Goal: Task Accomplishment & Management: Complete application form

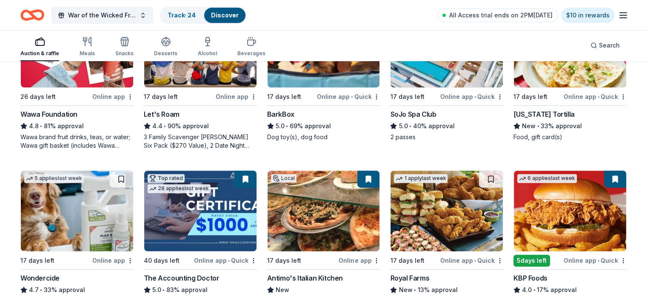
scroll to position [468, 0]
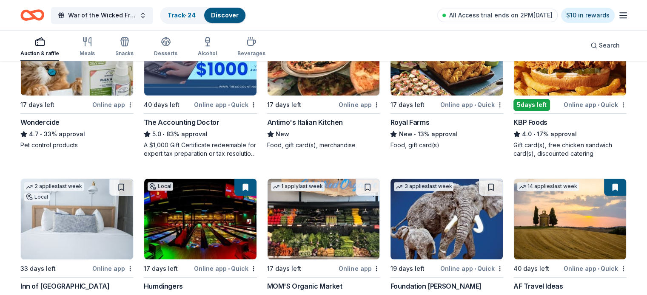
click at [327, 88] on img at bounding box center [323, 55] width 112 height 81
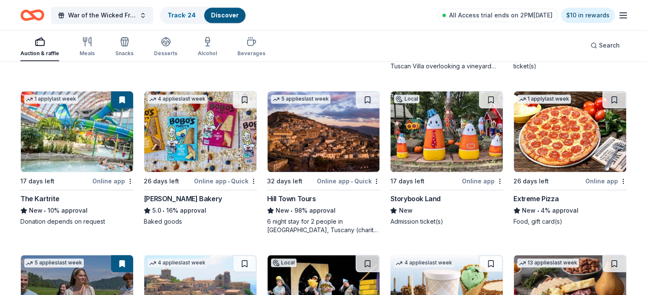
click at [536, 134] on img at bounding box center [570, 131] width 112 height 81
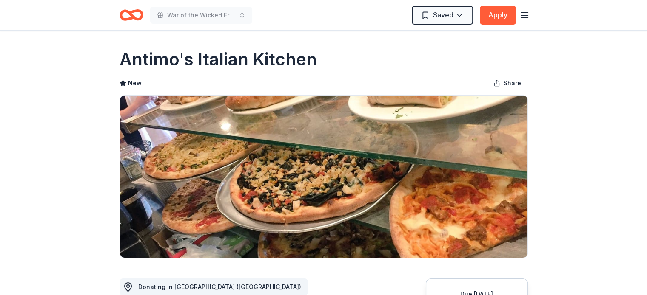
drag, startPoint x: 327, startPoint y: 65, endPoint x: 121, endPoint y: 59, distance: 205.9
click at [121, 59] on div "Antimo's Italian Kitchen" at bounding box center [323, 60] width 408 height 24
drag, startPoint x: 121, startPoint y: 59, endPoint x: 274, endPoint y: 65, distance: 153.6
click at [268, 65] on h1 "Antimo's Italian Kitchen" at bounding box center [217, 60] width 197 height 24
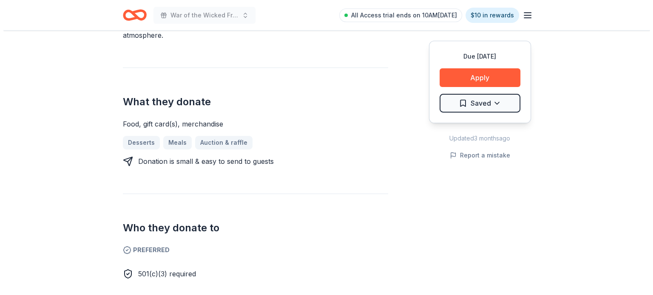
scroll to position [312, 0]
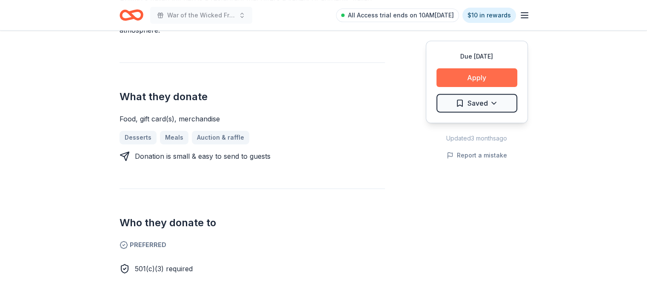
click at [444, 79] on button "Apply" at bounding box center [476, 77] width 81 height 19
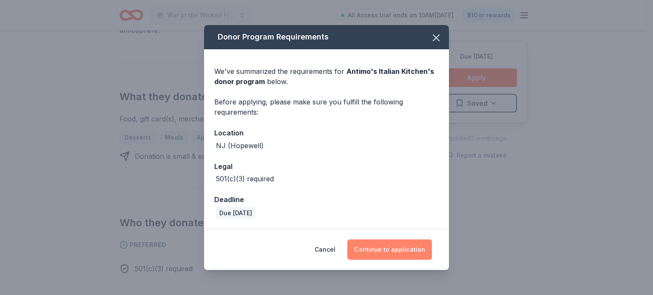
click at [373, 256] on button "Continue to application" at bounding box center [389, 250] width 85 height 20
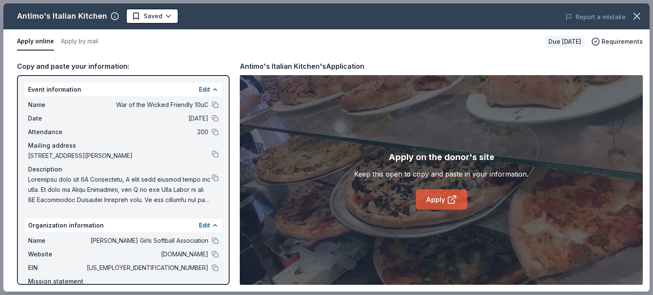
click at [432, 200] on link "Apply" at bounding box center [441, 200] width 51 height 20
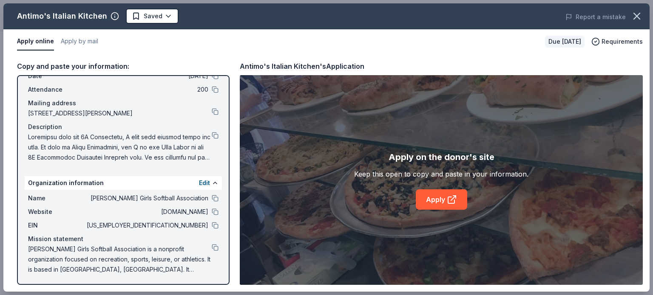
drag, startPoint x: 192, startPoint y: 270, endPoint x: 38, endPoint y: 241, distance: 156.5
click at [17, 228] on div "Event information Edit Name War of the Wicked Friendly 10uC Date 11/01/25 Atten…" at bounding box center [123, 180] width 213 height 210
drag, startPoint x: 190, startPoint y: 269, endPoint x: 48, endPoint y: 269, distance: 141.6
click at [44, 273] on span "[PERSON_NAME] Girls Softball Association is a nonprofit organization focused on…" at bounding box center [120, 259] width 184 height 31
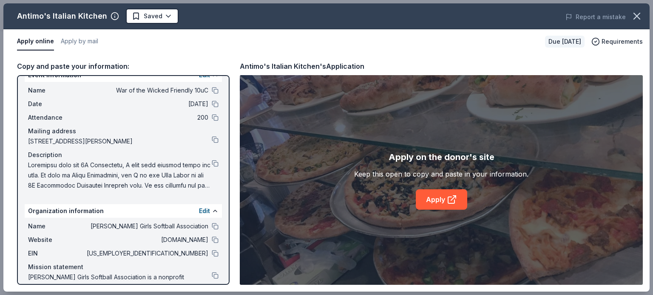
scroll to position [0, 0]
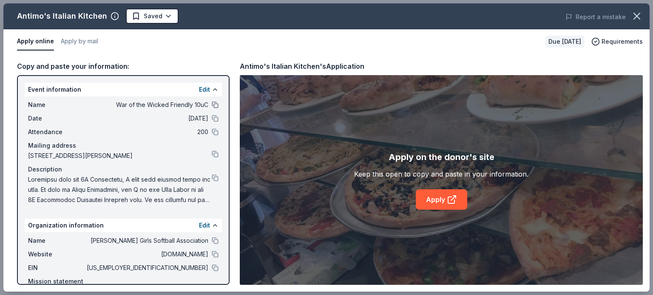
click at [212, 104] on button at bounding box center [215, 105] width 7 height 7
click at [212, 254] on button at bounding box center [215, 254] width 7 height 7
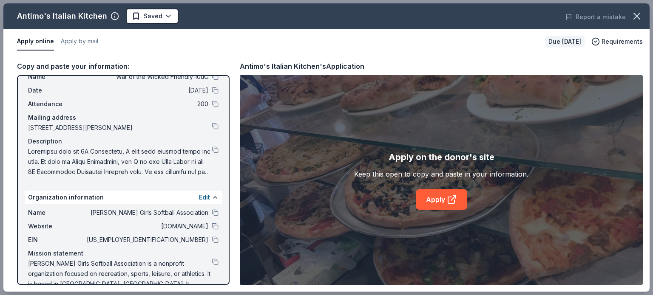
scroll to position [43, 0]
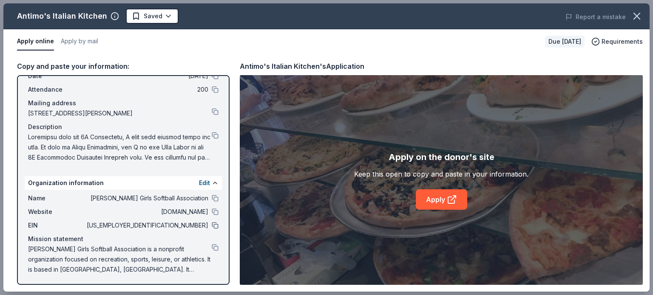
click at [212, 227] on button at bounding box center [215, 225] width 7 height 7
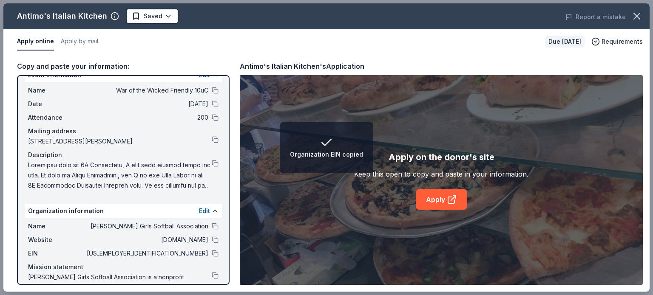
scroll to position [0, 0]
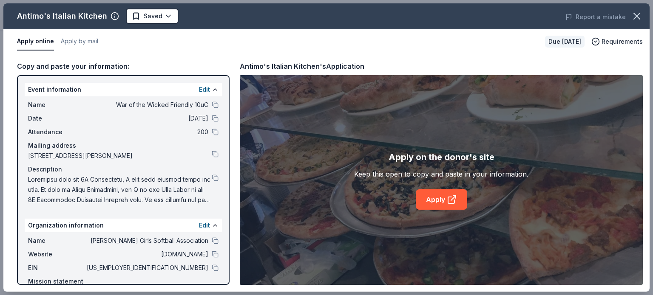
click at [212, 119] on div "Name War of the Wicked Friendly 10uC Date 11/01/25 Attendance 200 Mailing addre…" at bounding box center [123, 153] width 197 height 112
click at [212, 180] on button at bounding box center [215, 178] width 7 height 7
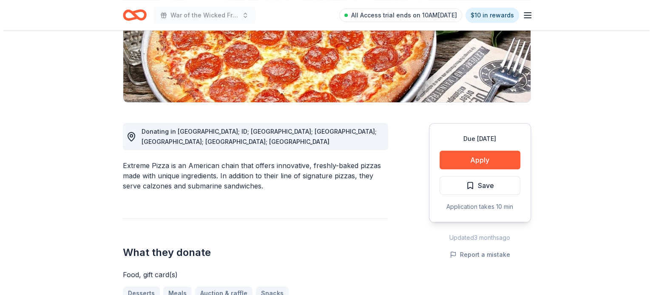
scroll to position [312, 0]
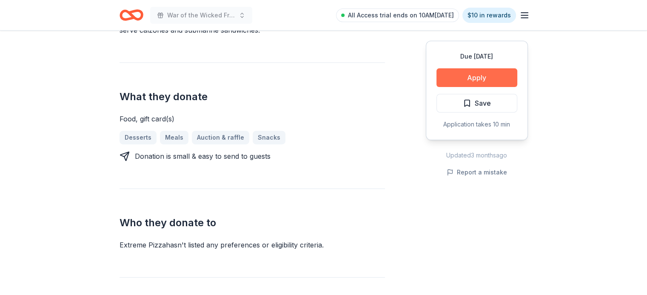
click at [478, 77] on button "Apply" at bounding box center [476, 77] width 81 height 19
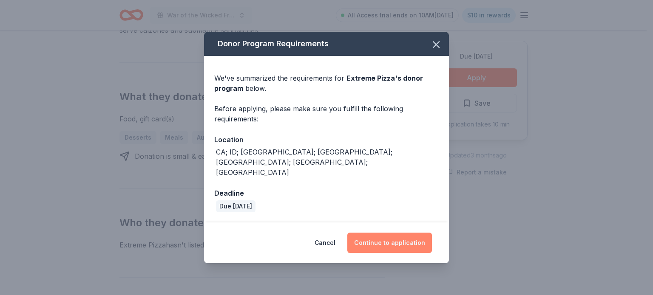
click at [410, 233] on button "Continue to application" at bounding box center [389, 243] width 85 height 20
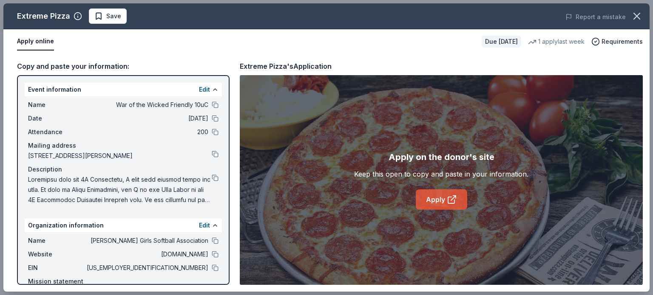
click at [434, 202] on link "Apply" at bounding box center [441, 200] width 51 height 20
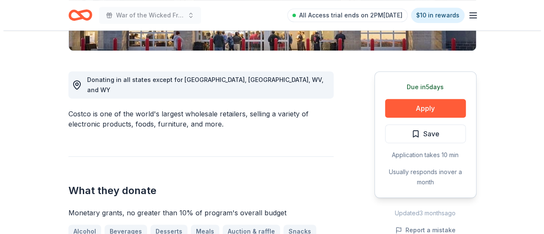
scroll to position [364, 0]
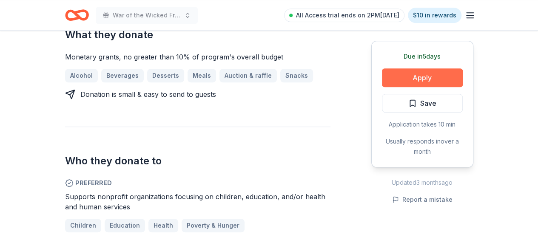
click at [405, 75] on button "Apply" at bounding box center [422, 77] width 81 height 19
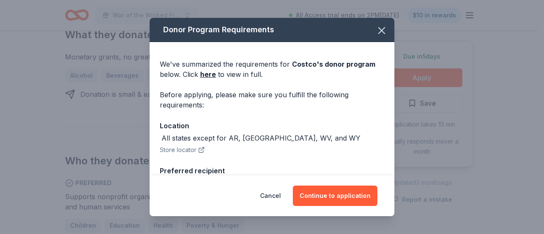
scroll to position [101, 0]
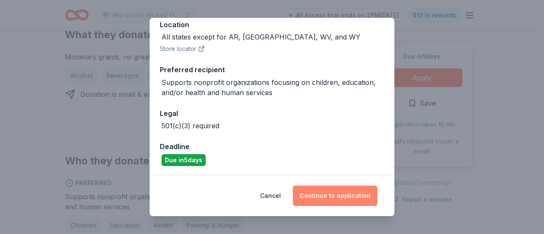
click at [343, 199] on button "Continue to application" at bounding box center [335, 196] width 85 height 20
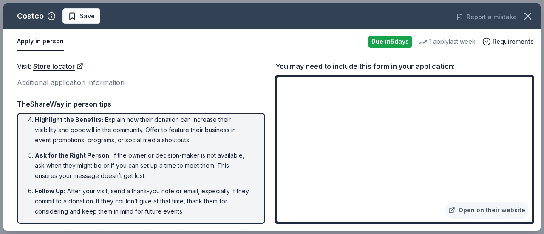
scroll to position [0, 0]
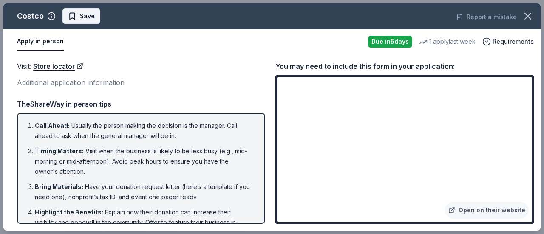
click at [80, 19] on span "Save" at bounding box center [87, 16] width 15 height 10
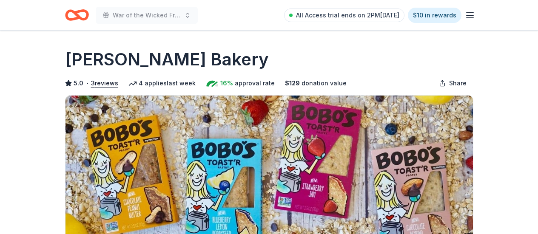
scroll to position [207, 0]
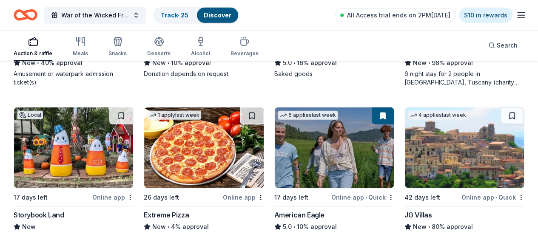
scroll to position [1273, 0]
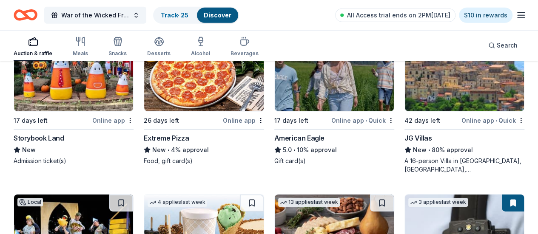
drag, startPoint x: 168, startPoint y: 97, endPoint x: 155, endPoint y: 97, distance: 13.6
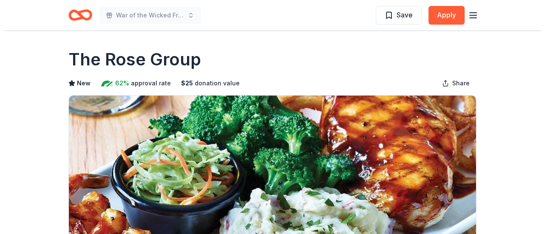
scroll to position [156, 0]
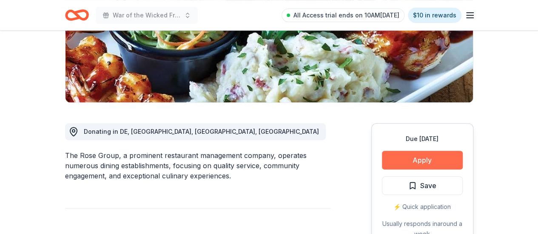
click at [396, 165] on button "Apply" at bounding box center [422, 160] width 81 height 19
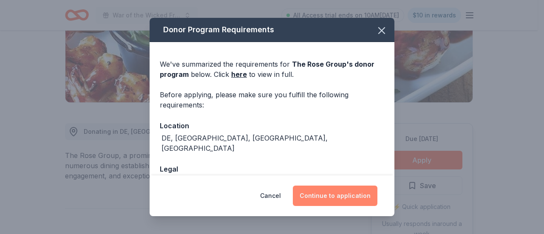
click at [340, 193] on button "Continue to application" at bounding box center [335, 196] width 85 height 20
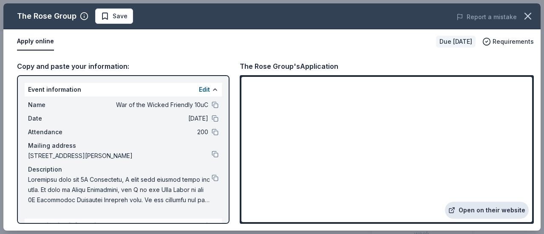
click at [515, 213] on link "Open on their website" at bounding box center [487, 210] width 84 height 17
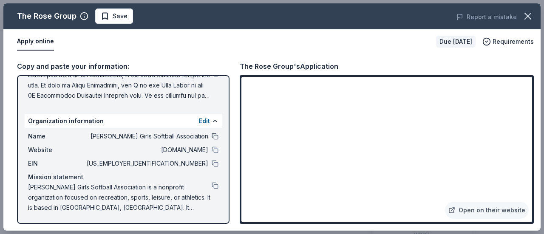
click at [212, 137] on button at bounding box center [215, 136] width 7 height 7
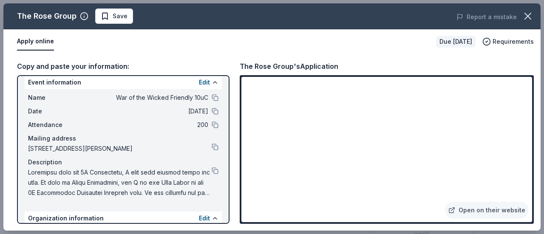
scroll to position [0, 0]
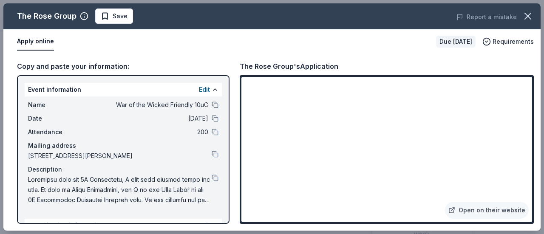
click at [212, 103] on button at bounding box center [215, 105] width 7 height 7
click at [212, 175] on button at bounding box center [215, 178] width 7 height 7
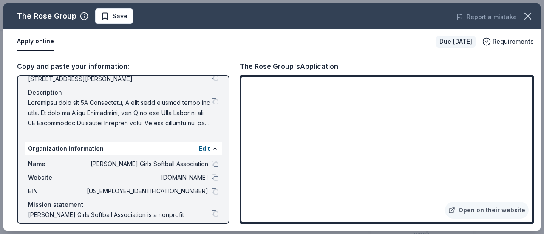
scroll to position [83, 0]
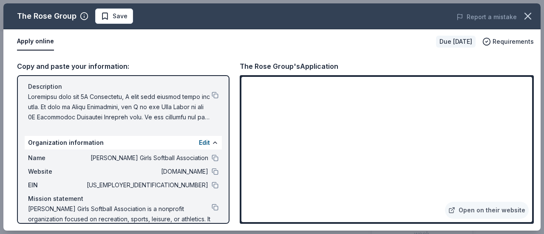
click at [210, 162] on div "Name [PERSON_NAME] Girls Softball Association" at bounding box center [123, 158] width 190 height 10
click at [212, 160] on button at bounding box center [215, 158] width 7 height 7
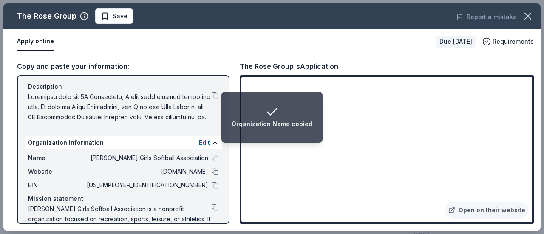
scroll to position [0, 0]
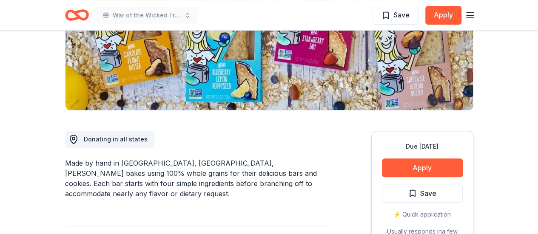
scroll to position [156, 0]
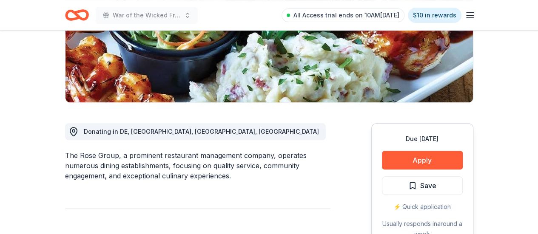
scroll to position [312, 0]
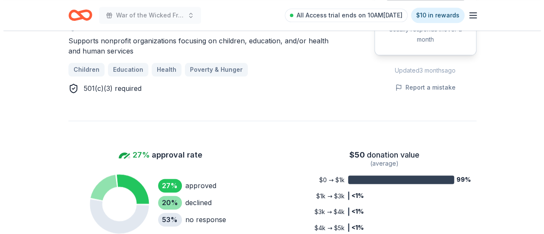
scroll to position [207, 0]
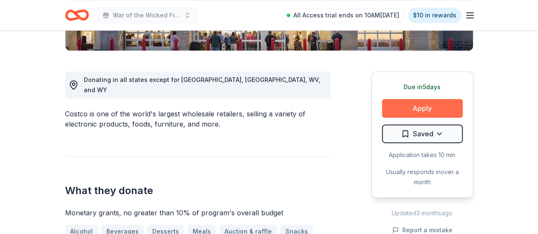
click at [416, 113] on button "Apply" at bounding box center [422, 108] width 81 height 19
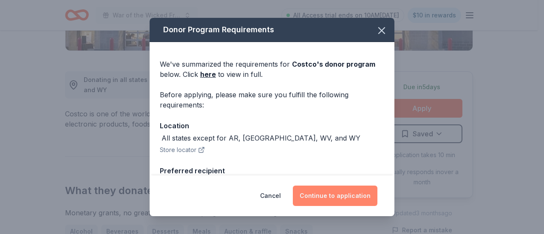
click at [342, 194] on button "Continue to application" at bounding box center [335, 196] width 85 height 20
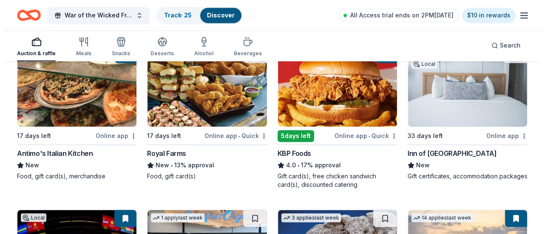
scroll to position [469, 0]
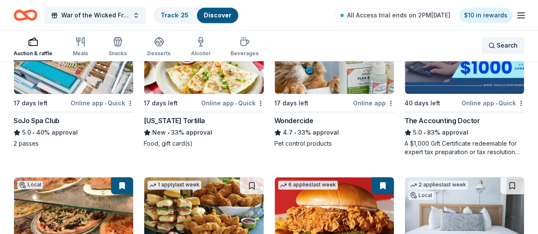
click at [497, 48] on span "Search" at bounding box center [507, 45] width 21 height 10
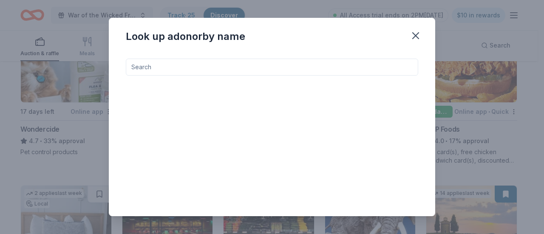
click at [345, 62] on input at bounding box center [272, 67] width 293 height 17
type input "sesame place"
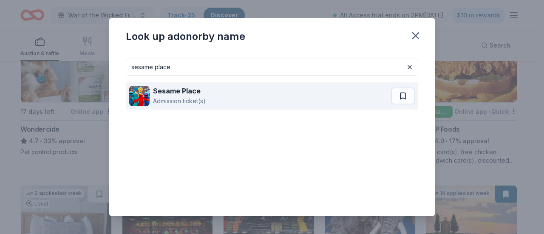
click at [202, 95] on div "Sesame Place" at bounding box center [179, 91] width 53 height 10
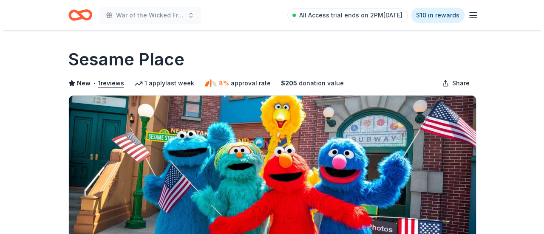
scroll to position [156, 0]
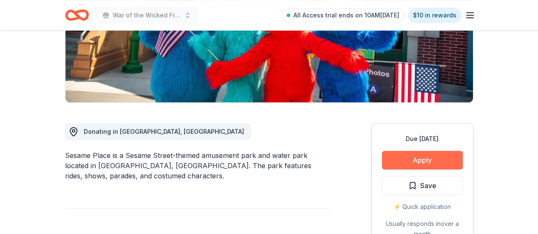
click at [419, 160] on button "Apply" at bounding box center [422, 160] width 81 height 19
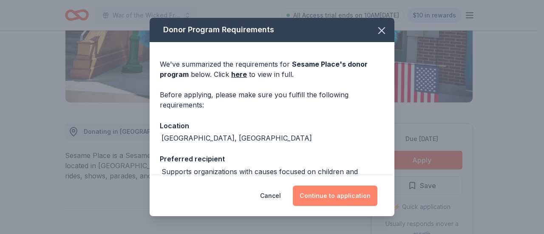
click at [363, 195] on button "Continue to application" at bounding box center [335, 196] width 85 height 20
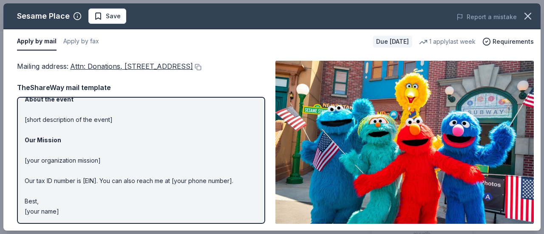
scroll to position [0, 0]
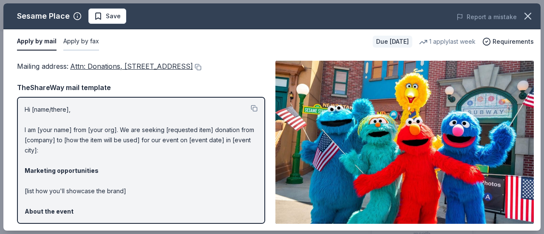
click at [84, 40] on button "Apply by fax" at bounding box center [81, 42] width 36 height 18
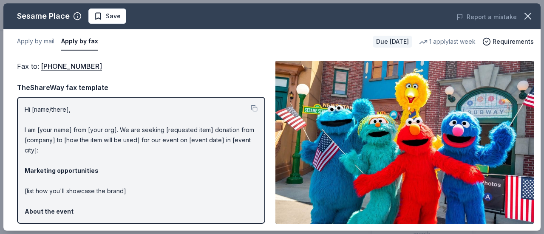
drag, startPoint x: 33, startPoint y: 108, endPoint x: 146, endPoint y: 190, distance: 139.5
click at [146, 190] on p "Hi [name/there], I am [your name] from [your org]. We are seeking [requested it…" at bounding box center [141, 217] width 233 height 224
click at [122, 193] on p "Hi [name/there], I am [your name] from [your org]. We are seeking [requested it…" at bounding box center [141, 217] width 233 height 224
click at [251, 108] on button at bounding box center [254, 108] width 7 height 7
click at [113, 17] on span "Save" at bounding box center [113, 16] width 15 height 10
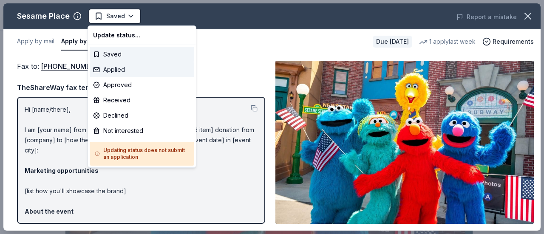
click at [137, 68] on div "Applied" at bounding box center [142, 69] width 105 height 15
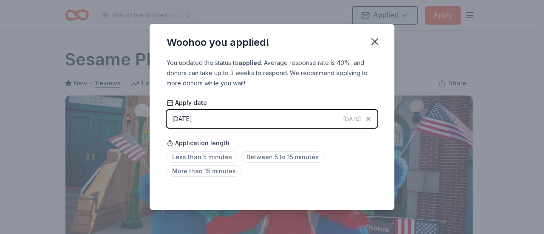
drag, startPoint x: 219, startPoint y: 156, endPoint x: 318, endPoint y: 91, distance: 117.9
click at [219, 156] on span "Less than 5 minutes" at bounding box center [202, 156] width 71 height 11
click at [378, 41] on icon "button" at bounding box center [375, 42] width 12 height 12
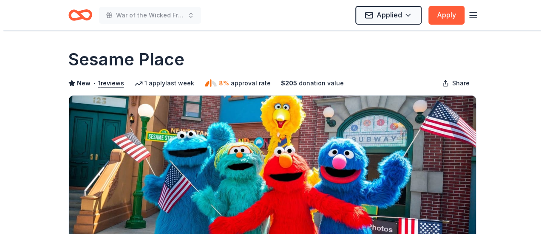
scroll to position [623, 0]
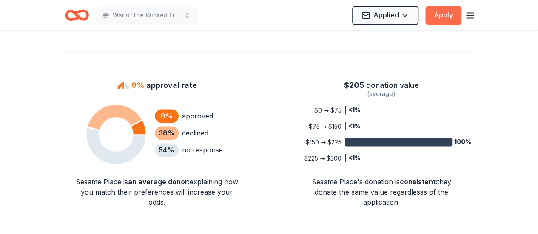
click at [444, 23] on button "Apply" at bounding box center [443, 15] width 36 height 19
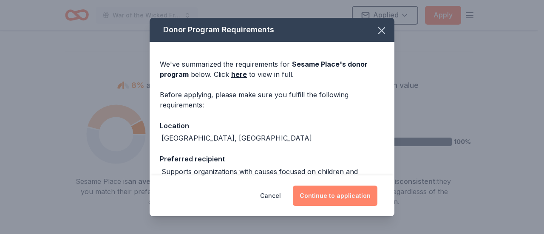
click at [323, 203] on button "Continue to application" at bounding box center [335, 196] width 85 height 20
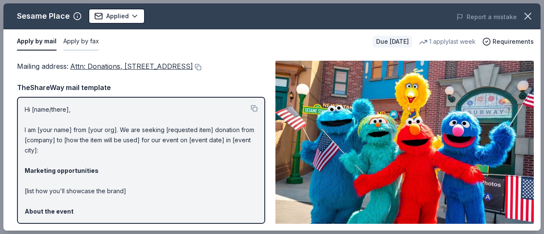
click at [87, 40] on button "Apply by fax" at bounding box center [81, 42] width 36 height 18
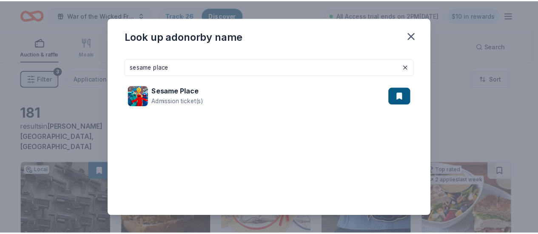
scroll to position [469, 0]
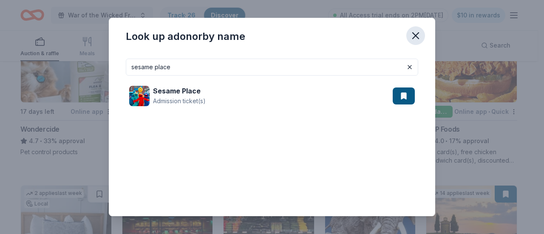
click at [415, 37] on icon "button" at bounding box center [416, 36] width 12 height 12
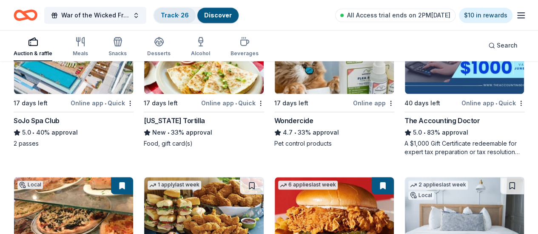
click at [179, 15] on link "Track · 26" at bounding box center [175, 14] width 28 height 7
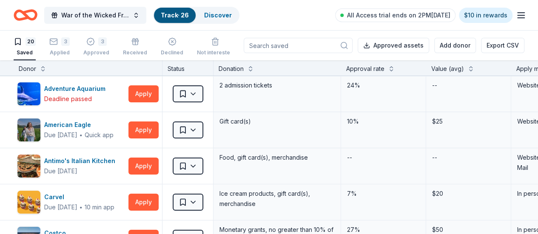
click at [308, 45] on input at bounding box center [298, 45] width 109 height 15
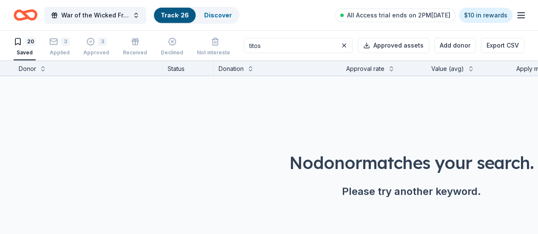
click at [281, 44] on input "titos" at bounding box center [298, 45] width 109 height 15
click at [20, 42] on icon "button" at bounding box center [17, 42] width 5 height 6
click at [36, 47] on div "20 Saved" at bounding box center [25, 46] width 22 height 19
click at [36, 54] on div "Saved" at bounding box center [25, 52] width 22 height 7
click at [265, 43] on input "tito" at bounding box center [298, 45] width 109 height 15
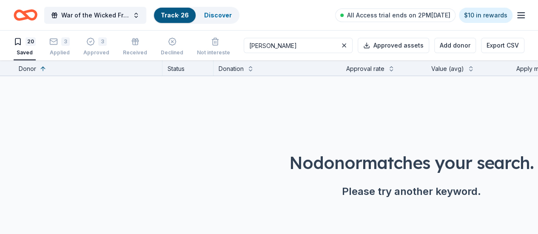
click at [265, 44] on input "tito" at bounding box center [298, 45] width 109 height 15
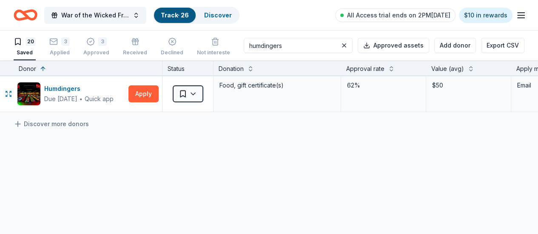
type input "humdingers"
click at [196, 86] on html "War of the Wicked Friendly 10uC Track · 26 Discover All Access trial ends on 2P…" at bounding box center [269, 117] width 538 height 234
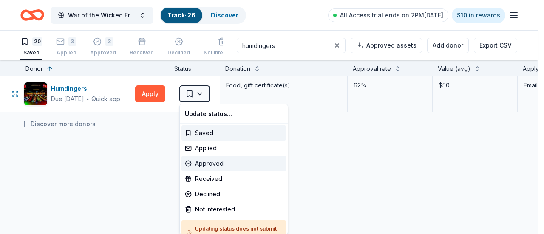
click at [207, 162] on div "Approved" at bounding box center [234, 163] width 105 height 15
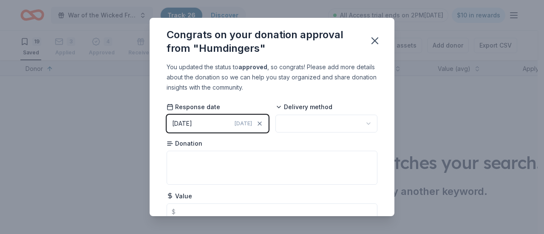
click at [299, 125] on html "War of the Wicked Friendly 10uC Track · 26 Discover All Access trial ends on 2P…" at bounding box center [272, 117] width 544 height 234
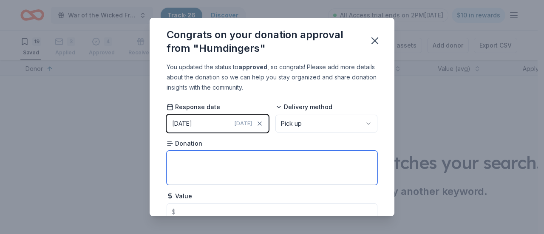
click at [259, 155] on textarea at bounding box center [272, 168] width 211 height 34
type textarea "gift card"
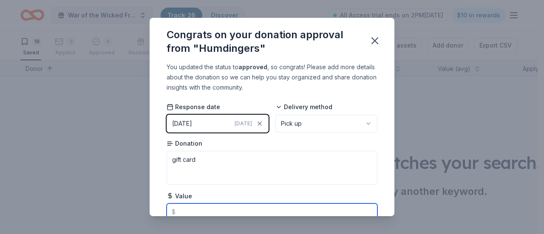
click at [203, 209] on input "text" at bounding box center [272, 212] width 211 height 17
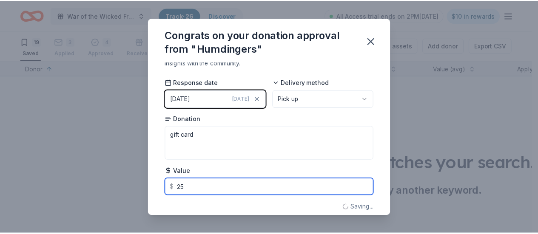
scroll to position [34, 0]
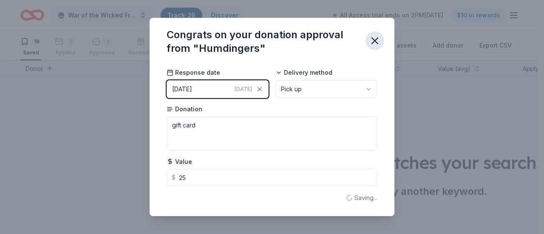
type input "25.00"
click at [374, 39] on icon "button" at bounding box center [375, 41] width 12 height 12
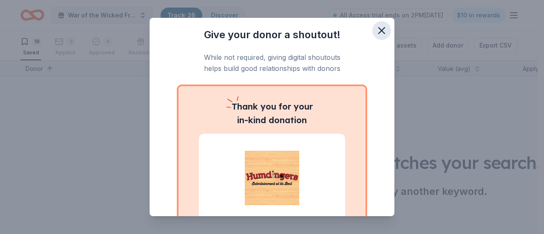
click at [376, 33] on icon "button" at bounding box center [382, 31] width 12 height 12
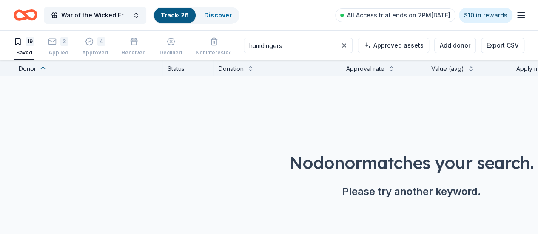
click at [179, 18] on link "Track · 26" at bounding box center [175, 14] width 28 height 7
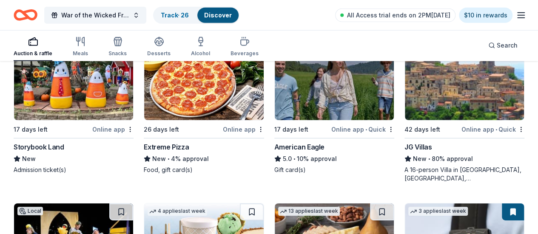
scroll to position [1273, 0]
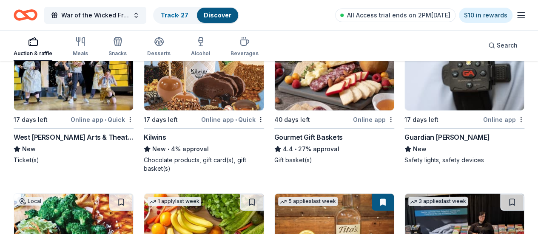
scroll to position [1584, 0]
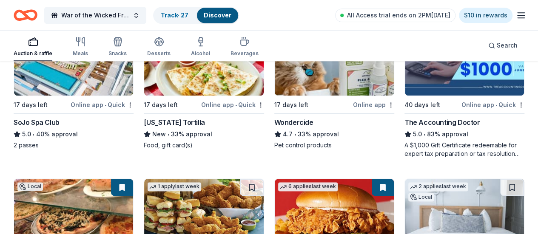
scroll to position [623, 0]
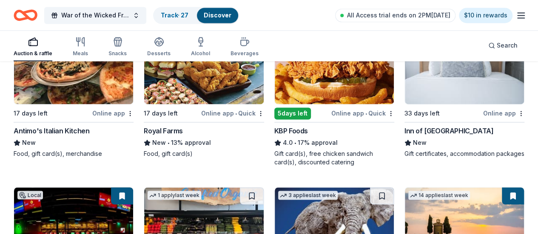
click at [347, 187] on img at bounding box center [334, 227] width 119 height 81
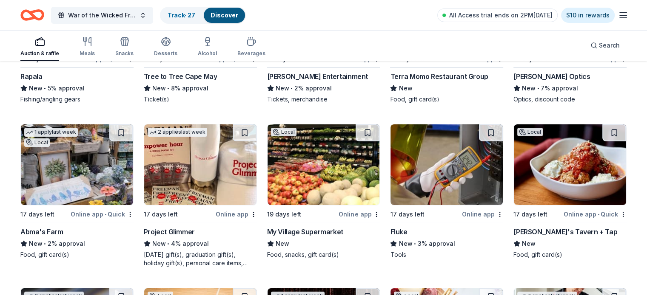
scroll to position [3105, 0]
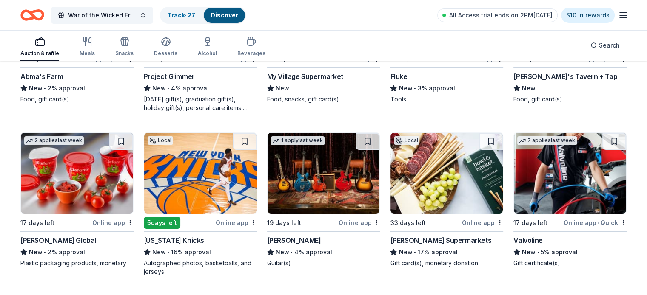
click at [418, 178] on img at bounding box center [446, 173] width 112 height 81
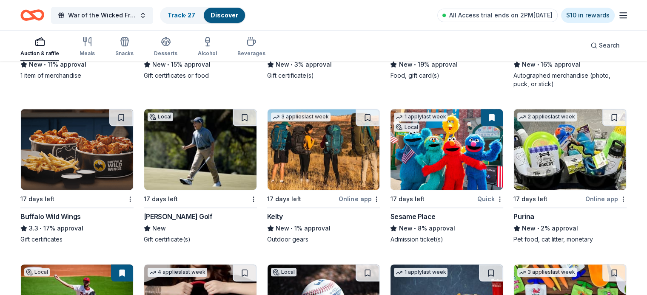
scroll to position [3933, 0]
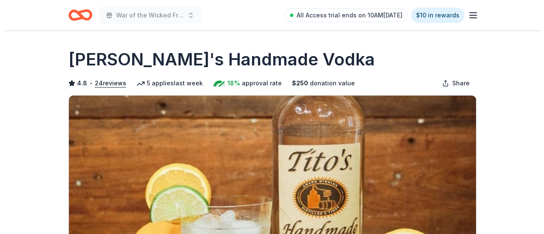
scroll to position [156, 0]
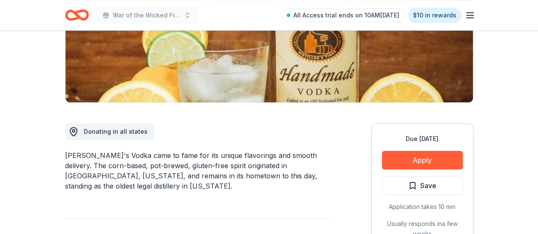
click at [414, 180] on span "Save" at bounding box center [422, 185] width 28 height 11
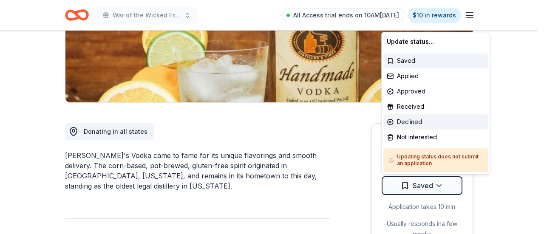
click at [408, 117] on div "Declined" at bounding box center [436, 121] width 105 height 15
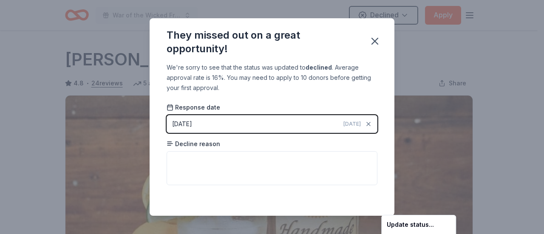
click at [269, 162] on html "War of the Wicked Friendly 10uC Declined Apply Due in 17 days Share Tito's Hand…" at bounding box center [272, 117] width 544 height 234
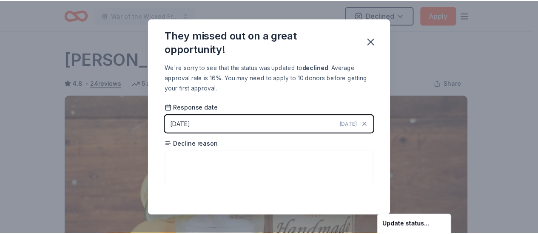
scroll to position [224, 0]
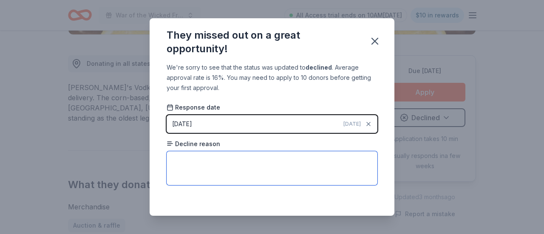
click at [238, 159] on textarea at bounding box center [272, 168] width 211 height 34
type textarea "Unknown"
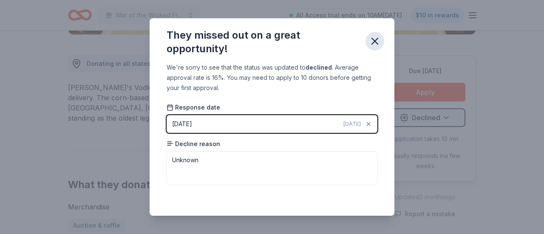
click at [373, 42] on icon "button" at bounding box center [375, 41] width 12 height 12
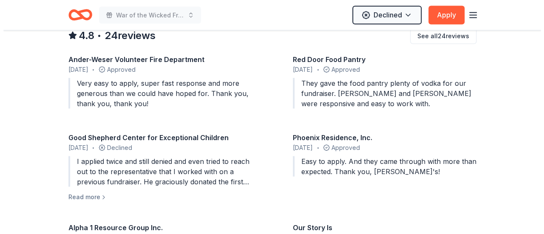
scroll to position [823, 0]
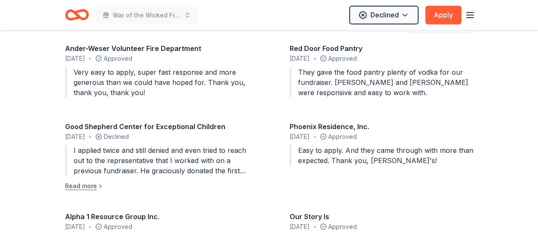
click at [89, 181] on button "Read more" at bounding box center [84, 186] width 39 height 10
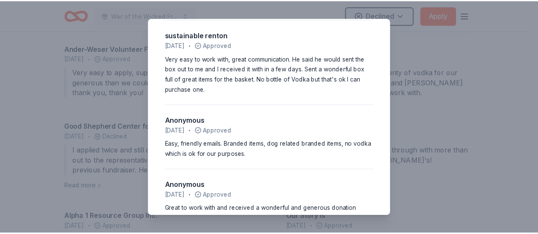
scroll to position [1583, 0]
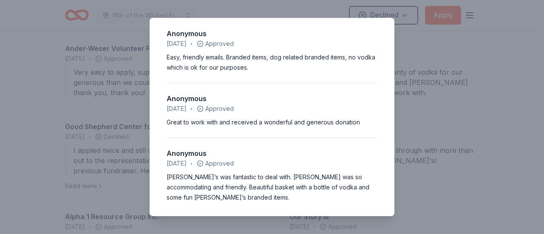
click at [509, 170] on div "4.8 • 24 reviews Ander-Weser Volunteer Fire Department August 2025 • Approved V…" at bounding box center [272, 117] width 544 height 234
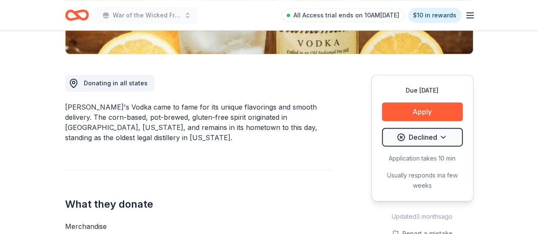
scroll to position [200, 0]
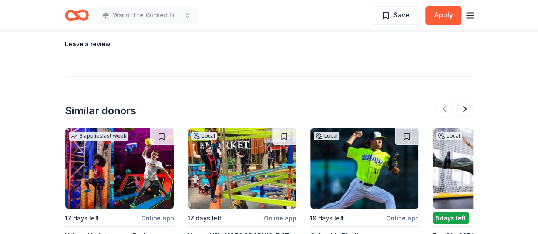
scroll to position [931, 0]
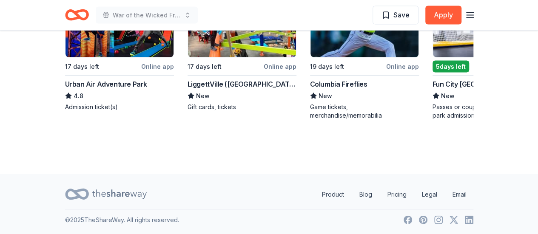
click at [142, 48] on img at bounding box center [119, 17] width 108 height 81
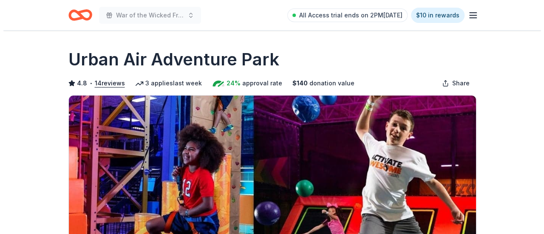
scroll to position [156, 0]
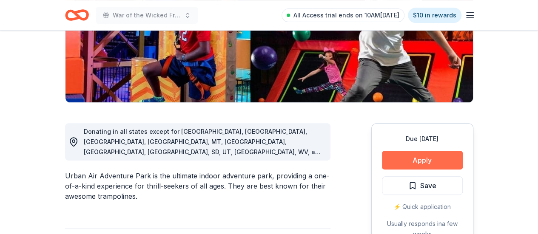
click at [400, 160] on button "Apply" at bounding box center [422, 160] width 81 height 19
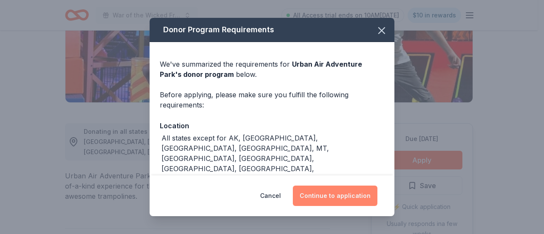
click at [316, 196] on button "Continue to application" at bounding box center [335, 196] width 85 height 20
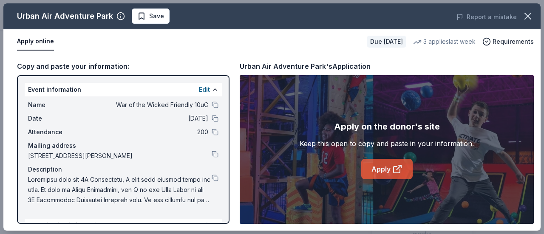
click at [377, 168] on link "Apply" at bounding box center [386, 169] width 51 height 20
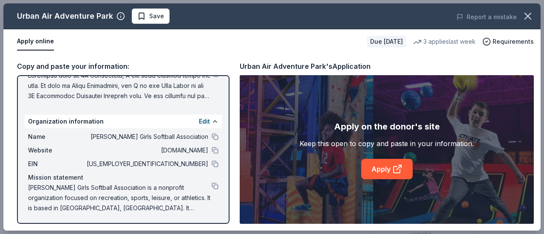
scroll to position [105, 0]
click at [212, 165] on button at bounding box center [215, 163] width 7 height 7
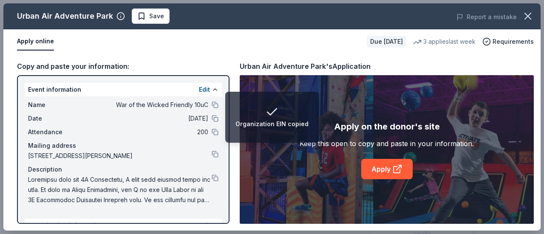
scroll to position [0, 0]
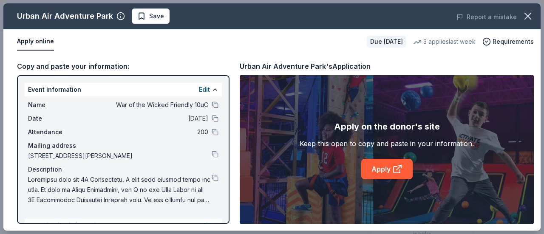
click at [212, 102] on button at bounding box center [215, 105] width 7 height 7
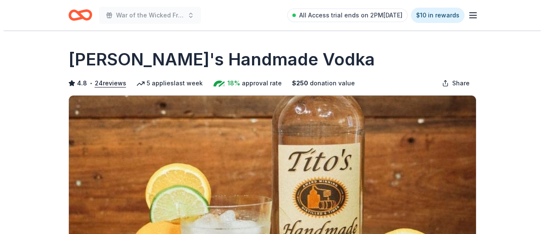
scroll to position [156, 0]
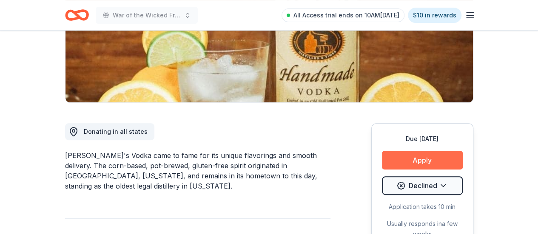
click at [412, 152] on button "Apply" at bounding box center [422, 160] width 81 height 19
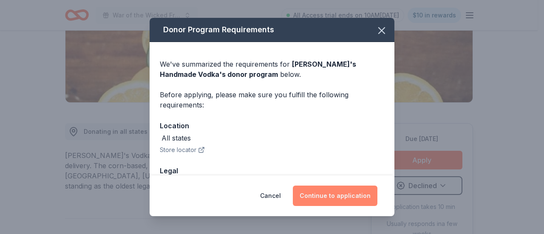
click at [359, 202] on button "Continue to application" at bounding box center [335, 196] width 85 height 20
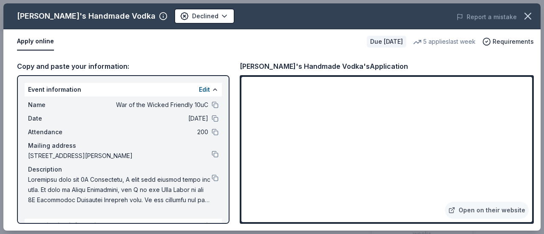
scroll to position [105, 0]
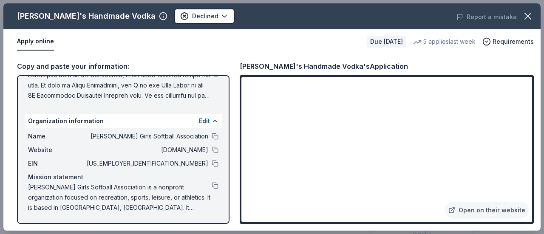
click at [204, 165] on div "EIN 22-3191188" at bounding box center [123, 164] width 190 height 10
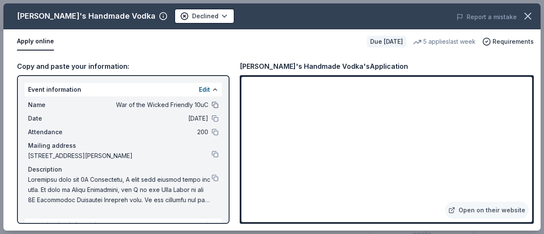
click at [212, 104] on button at bounding box center [215, 105] width 7 height 7
click at [212, 177] on button at bounding box center [215, 178] width 7 height 7
click at [530, 222] on div "Open on their website" at bounding box center [387, 149] width 294 height 149
click at [213, 175] on div "Name War of the Wicked Friendly 10uC Date 11/01/25 Attendance 200 Mailing addre…" at bounding box center [123, 153] width 197 height 112
click at [212, 179] on button at bounding box center [215, 178] width 7 height 7
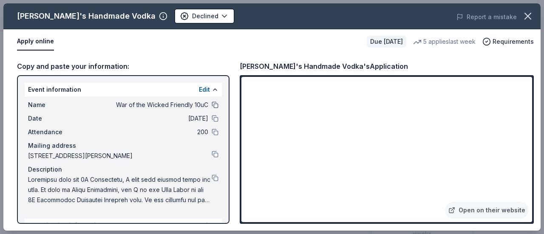
click at [212, 103] on button at bounding box center [215, 105] width 7 height 7
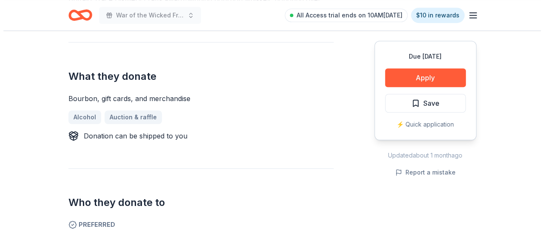
scroll to position [468, 0]
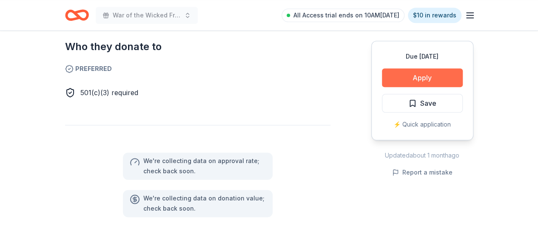
click at [416, 82] on button "Apply" at bounding box center [422, 77] width 81 height 19
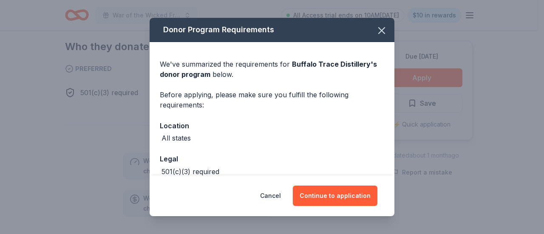
scroll to position [46, 0]
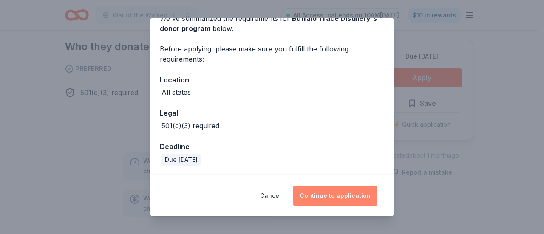
click at [349, 196] on button "Continue to application" at bounding box center [335, 196] width 85 height 20
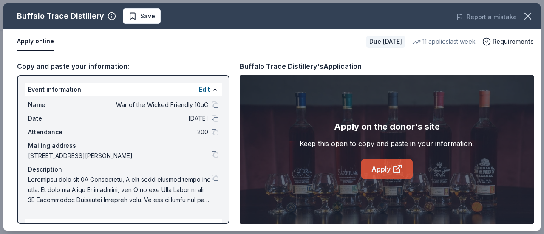
click at [371, 164] on link "Apply" at bounding box center [386, 169] width 51 height 20
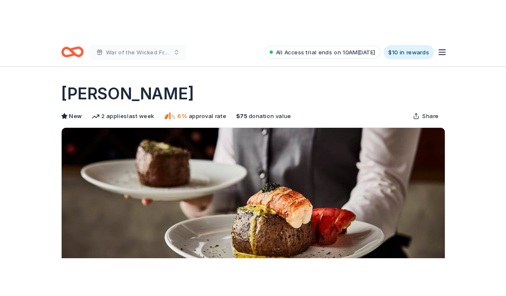
scroll to position [156, 0]
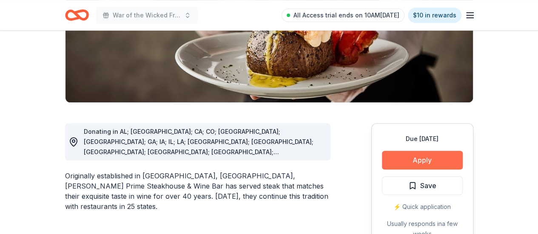
click at [406, 159] on button "Apply" at bounding box center [422, 160] width 81 height 19
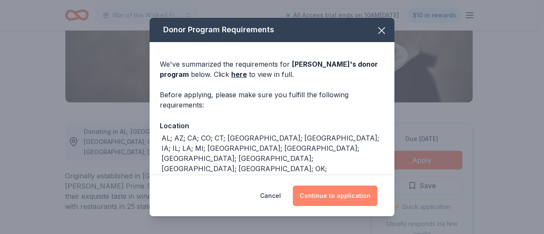
click at [347, 189] on button "Continue to application" at bounding box center [335, 196] width 85 height 20
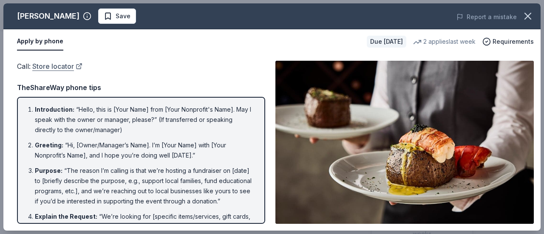
click at [62, 64] on link "Store locator" at bounding box center [57, 66] width 50 height 11
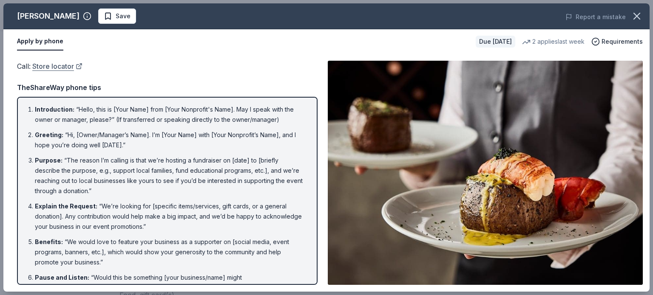
click at [48, 65] on link "Store locator" at bounding box center [57, 66] width 50 height 11
click at [128, 53] on div "Apply by phone Due in 17 days 2 applies last week Requirements" at bounding box center [326, 41] width 646 height 25
click at [159, 54] on div "Call : Store locator Call : Store locator TheShareWay phone tips Introduction :…" at bounding box center [326, 173] width 646 height 238
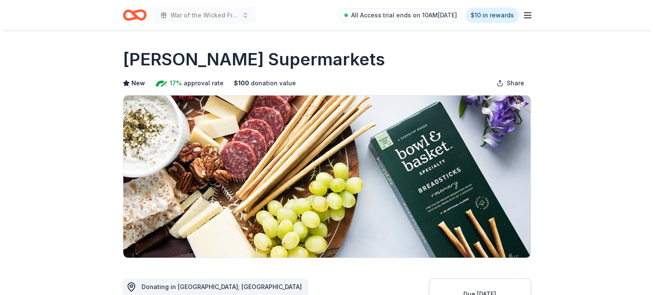
scroll to position [156, 0]
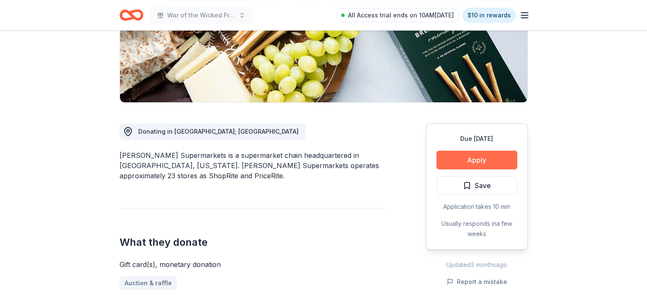
click at [474, 158] on button "Apply" at bounding box center [476, 160] width 81 height 19
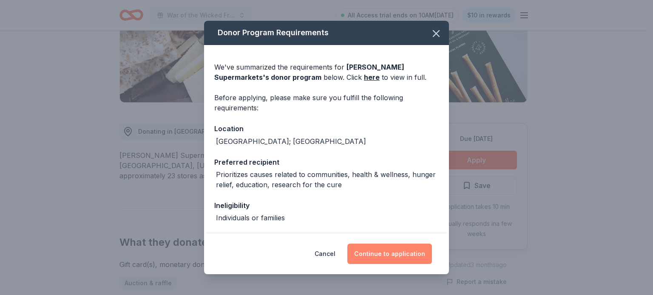
click at [410, 255] on button "Continue to application" at bounding box center [389, 254] width 85 height 20
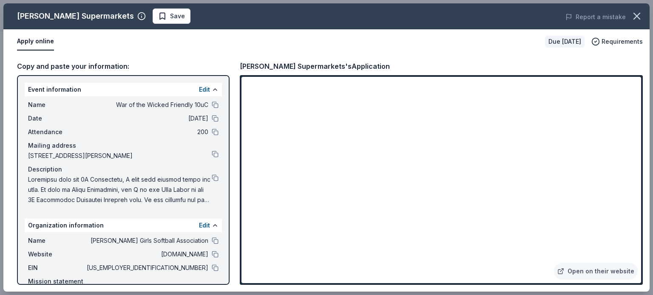
scroll to position [43, 0]
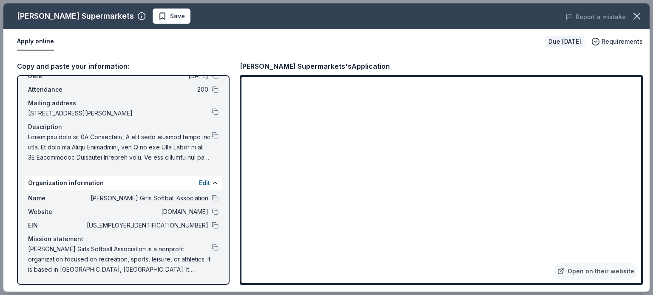
click at [212, 227] on button at bounding box center [215, 225] width 7 height 7
click at [639, 77] on iframe at bounding box center [441, 180] width 400 height 207
